Goal: Answer question/provide support: Share knowledge or assist other users

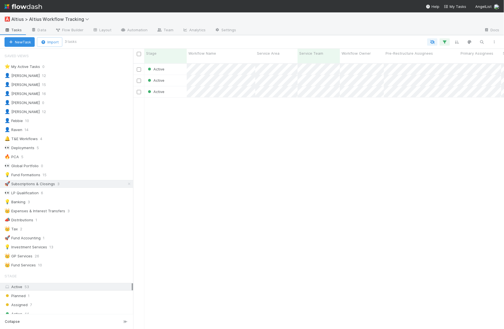
scroll to position [270, 371]
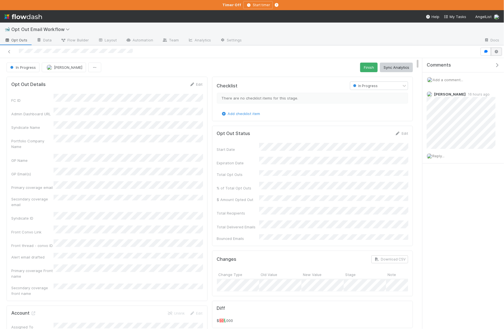
click at [498, 53] on button "button" at bounding box center [496, 52] width 11 height 8
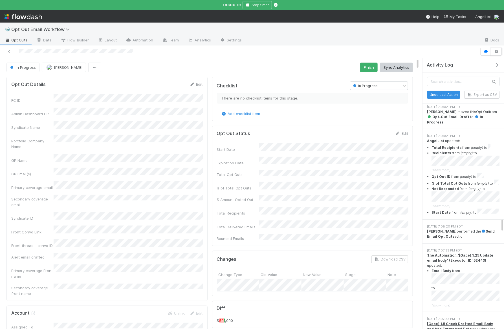
scroll to position [3037, 0]
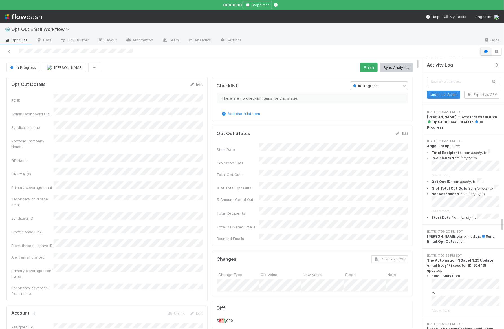
click at [482, 49] on button "button" at bounding box center [485, 52] width 11 height 8
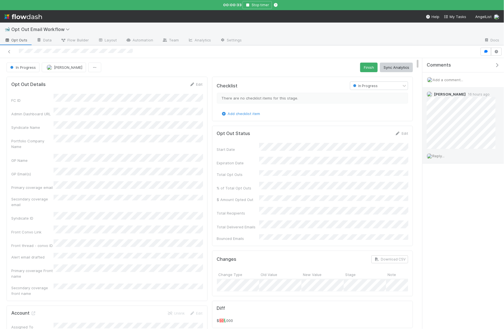
click at [444, 155] on span "Reply..." at bounding box center [438, 156] width 12 height 5
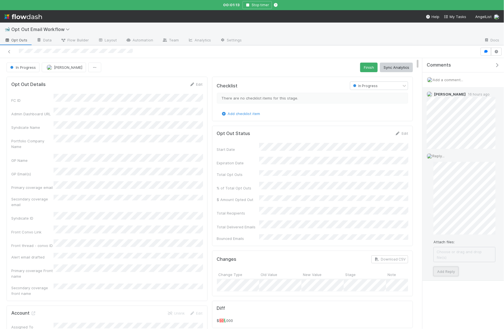
click at [450, 267] on button "Add Reply" at bounding box center [445, 272] width 25 height 10
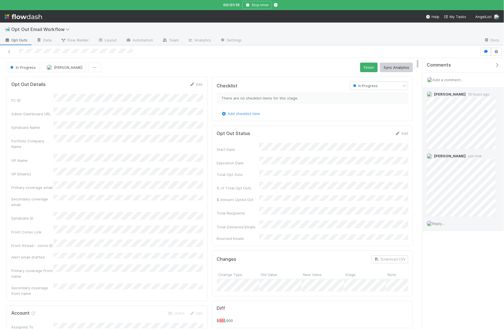
click at [205, 151] on div "Opt Out Details Edit FC ID Admin Dashboard URL Syndicate Name Portfolio Company…" at bounding box center [106, 189] width 201 height 224
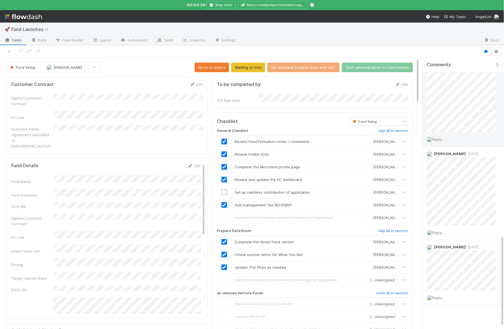
scroll to position [533, 0]
drag, startPoint x: 496, startPoint y: 64, endPoint x: 489, endPoint y: 70, distance: 9.0
click at [496, 64] on icon "button" at bounding box center [497, 65] width 6 height 5
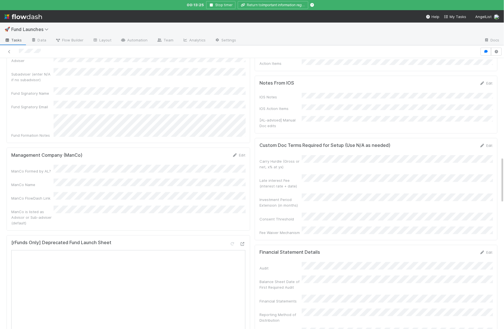
scroll to position [573, 0]
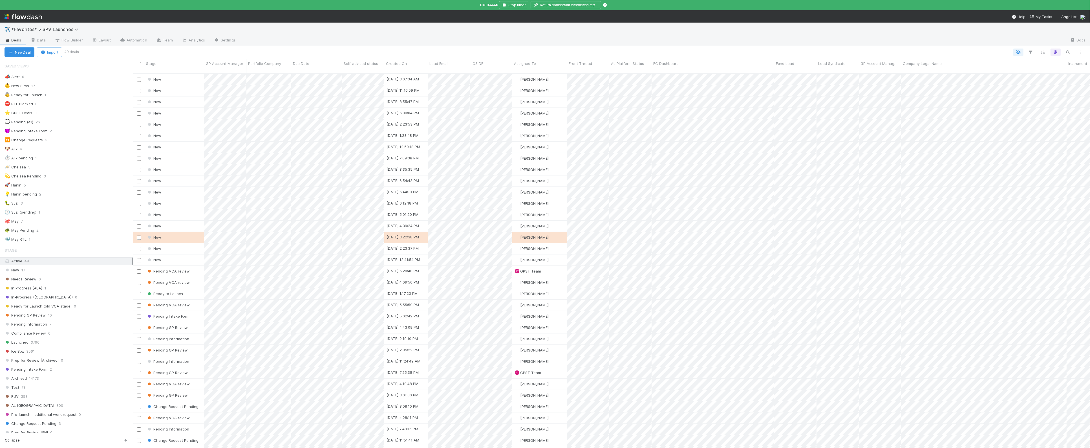
scroll to position [0, 0]
click at [71, 149] on div "🐶 Alix 4" at bounding box center [69, 148] width 129 height 7
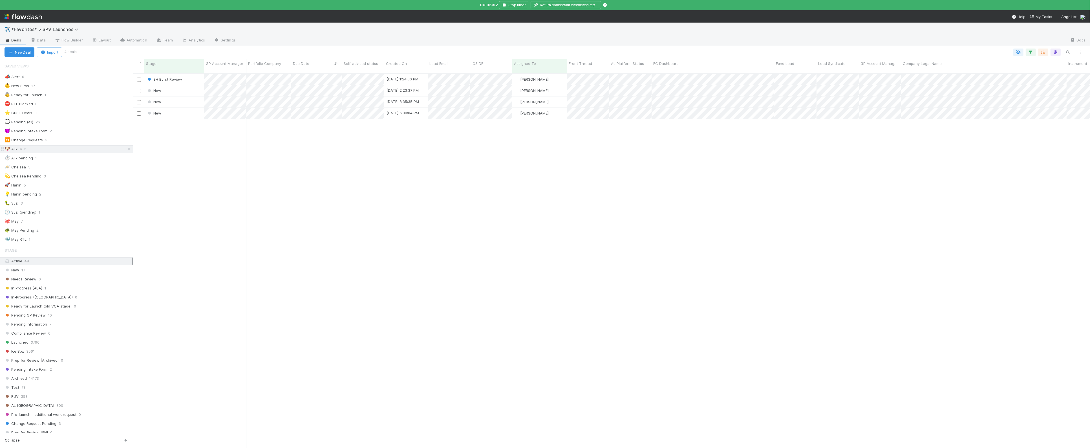
scroll to position [378, 957]
